Goal: Transaction & Acquisition: Purchase product/service

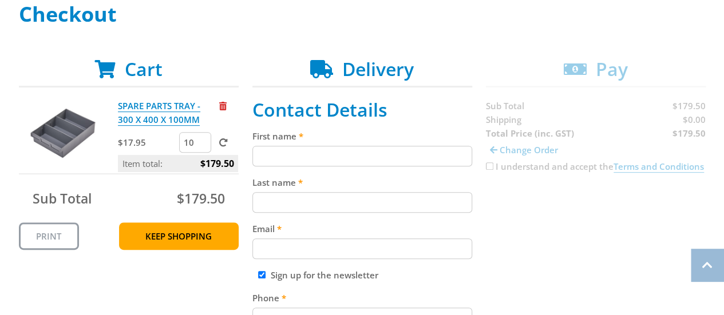
scroll to position [184, 0]
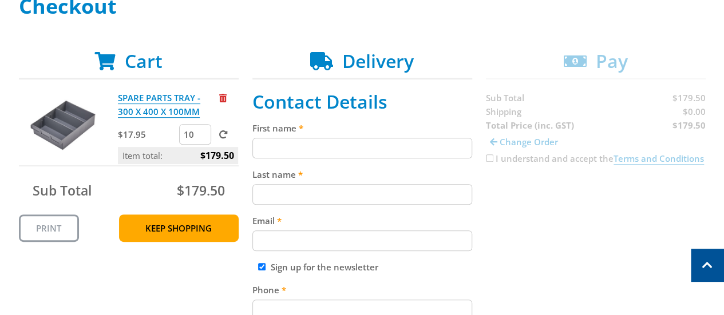
click at [194, 134] on input "10" at bounding box center [195, 134] width 32 height 21
type input "1"
type input "200"
click at [226, 134] on span at bounding box center [223, 134] width 9 height 9
click at [0, 0] on input "submit" at bounding box center [0, 0] width 0 height 0
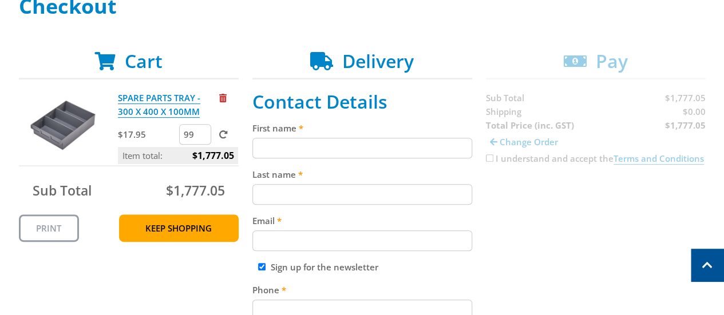
click at [196, 128] on input "99" at bounding box center [195, 134] width 32 height 21
click at [203, 130] on input "100" at bounding box center [195, 134] width 32 height 21
click at [203, 130] on input "101" at bounding box center [195, 134] width 32 height 21
click at [203, 130] on input "102" at bounding box center [195, 134] width 32 height 21
click at [203, 130] on input "103" at bounding box center [195, 134] width 32 height 21
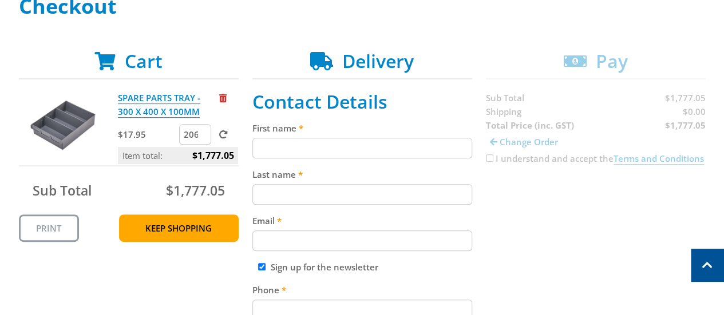
click at [203, 130] on input "206" at bounding box center [195, 134] width 32 height 21
click at [203, 138] on input "205" at bounding box center [195, 134] width 32 height 21
click at [203, 138] on input "204" at bounding box center [195, 134] width 32 height 21
click at [203, 138] on input "203" at bounding box center [195, 134] width 32 height 21
click at [203, 138] on input "202" at bounding box center [195, 134] width 32 height 21
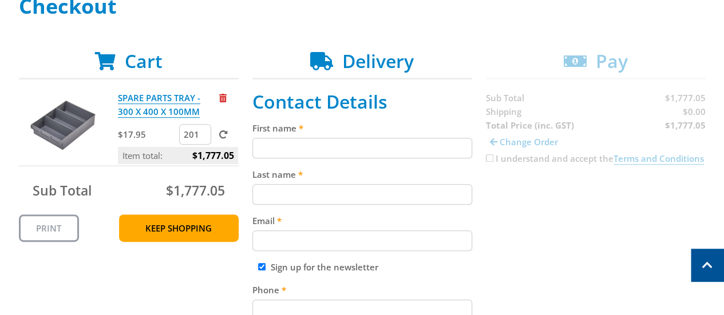
click at [203, 138] on input "201" at bounding box center [195, 134] width 32 height 21
type input "200"
click at [203, 138] on input "200" at bounding box center [195, 134] width 32 height 21
click at [228, 133] on span at bounding box center [223, 134] width 9 height 9
click at [0, 0] on input "submit" at bounding box center [0, 0] width 0 height 0
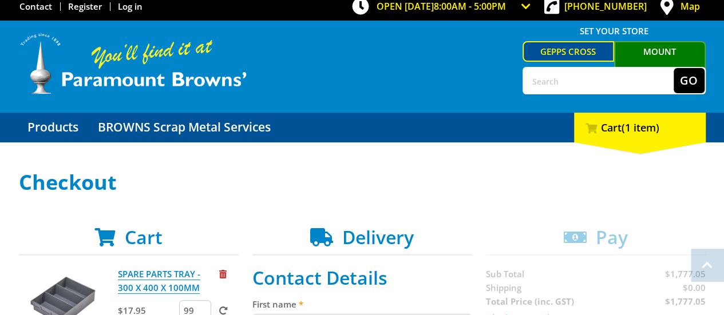
scroll to position [0, 0]
